Goal: Navigation & Orientation: Find specific page/section

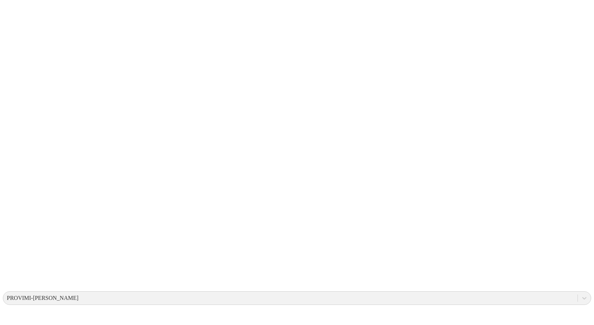
drag, startPoint x: 89, startPoint y: 191, endPoint x: 147, endPoint y: 220, distance: 64.9
drag, startPoint x: 296, startPoint y: 116, endPoint x: 311, endPoint y: 144, distance: 32.1
drag, startPoint x: 275, startPoint y: 181, endPoint x: 313, endPoint y: 213, distance: 50.1
